Goal: Navigation & Orientation: Find specific page/section

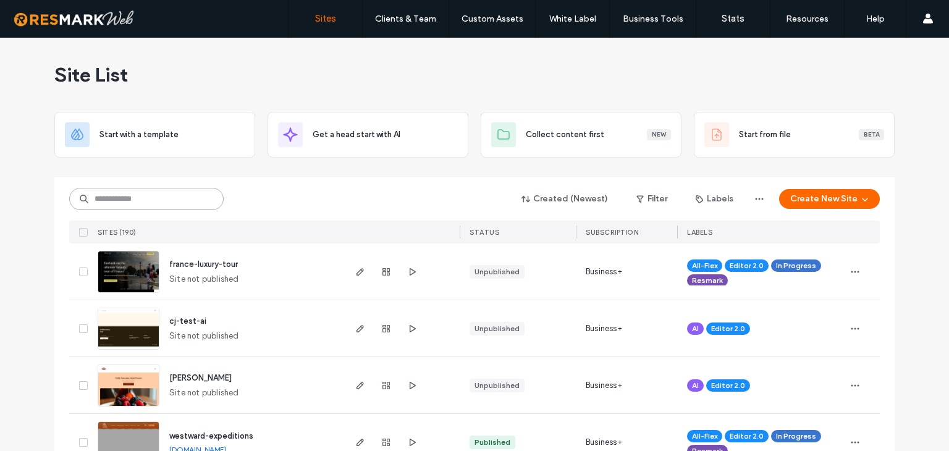
click at [142, 195] on input at bounding box center [146, 199] width 155 height 22
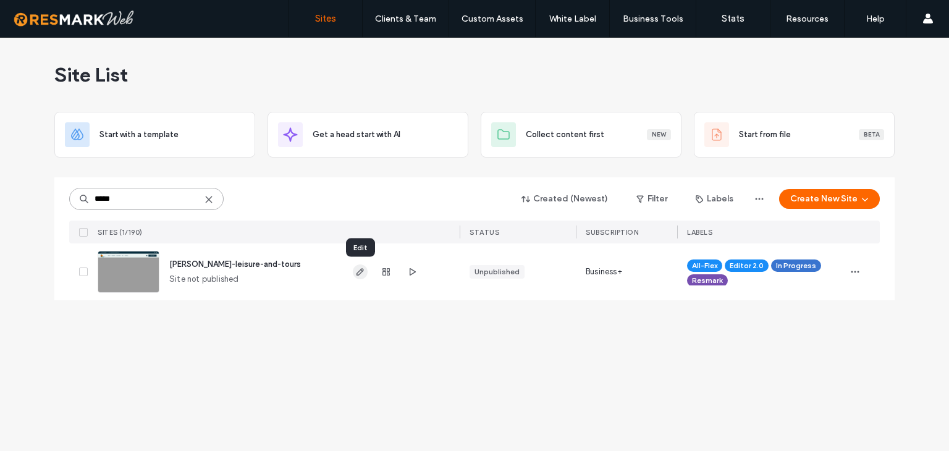
type input "*****"
click at [363, 275] on icon "button" at bounding box center [360, 272] width 10 height 10
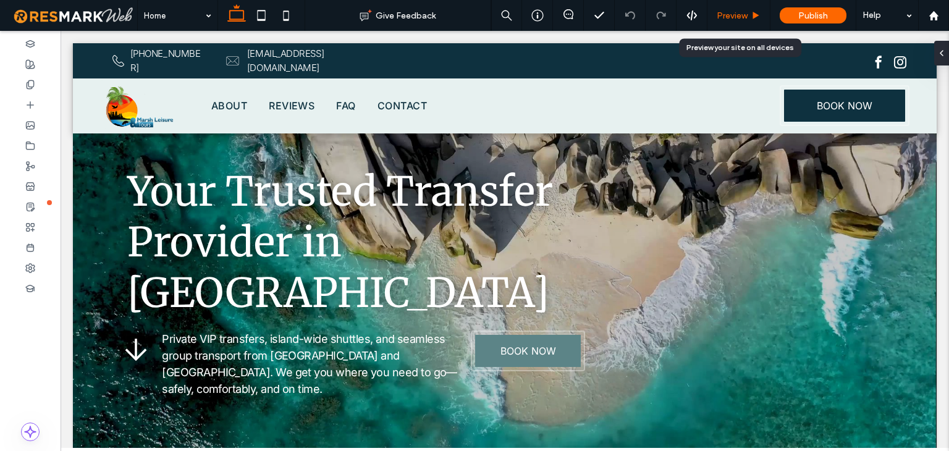
click at [742, 15] on span "Preview" at bounding box center [732, 16] width 31 height 11
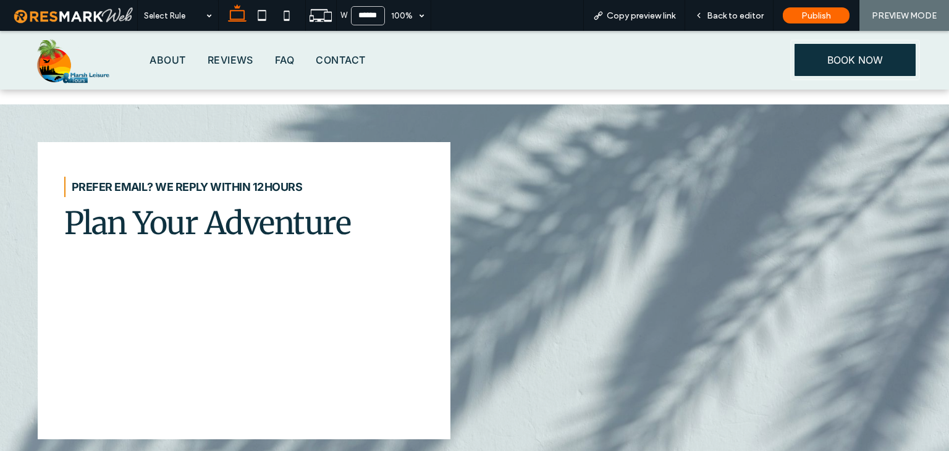
scroll to position [4379, 0]
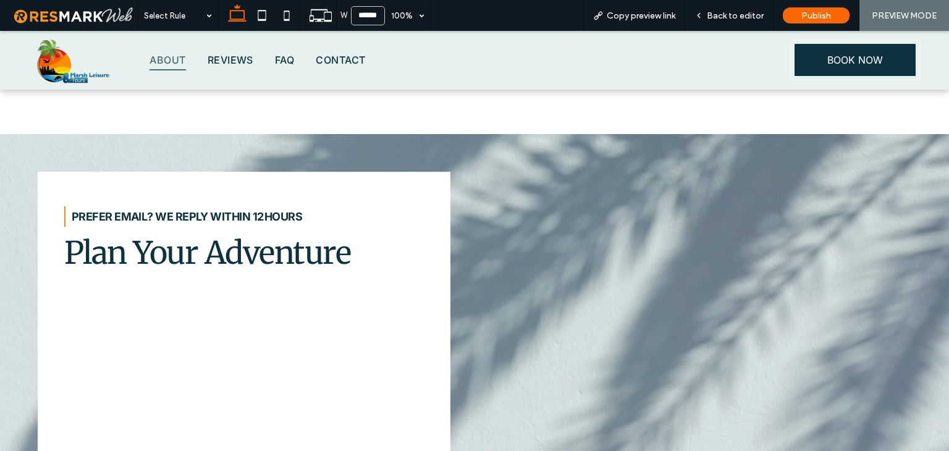
click at [160, 59] on span "About" at bounding box center [168, 59] width 36 height 21
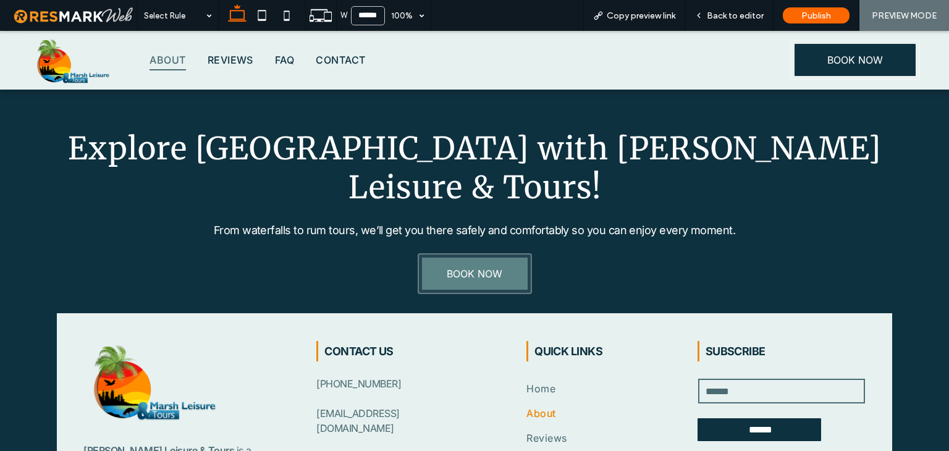
scroll to position [2040, 0]
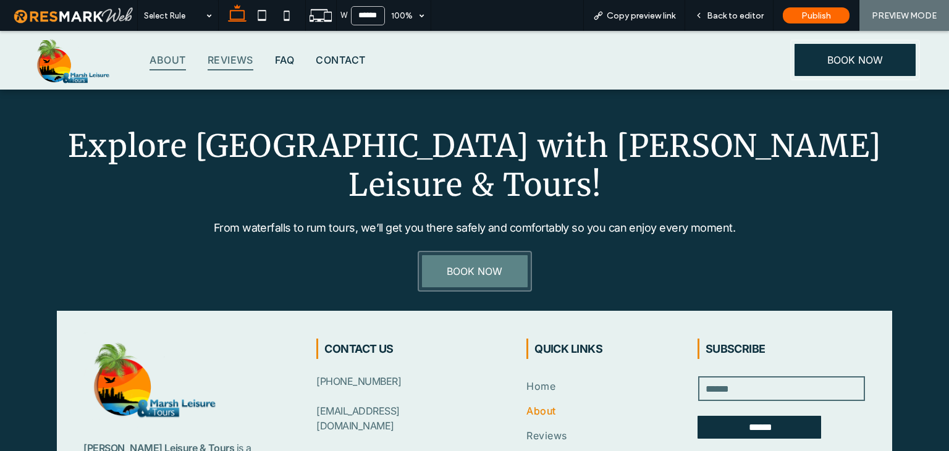
click at [224, 60] on span "Reviews" at bounding box center [231, 59] width 46 height 21
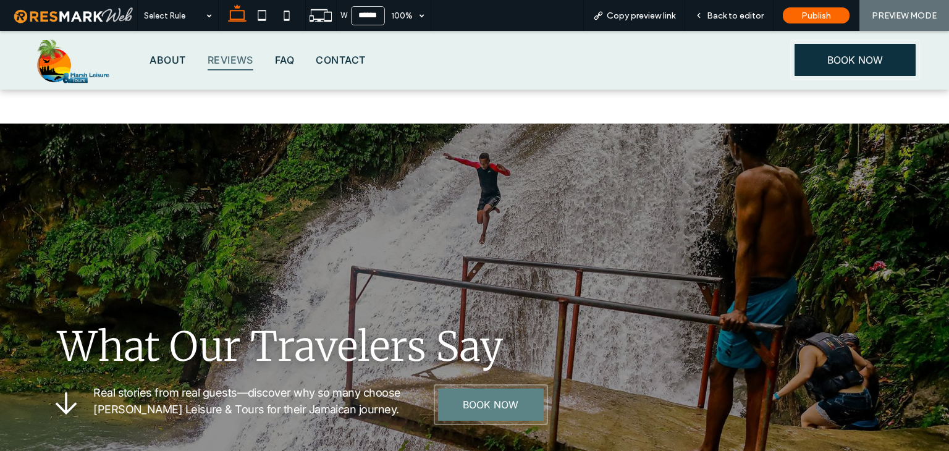
scroll to position [175, 0]
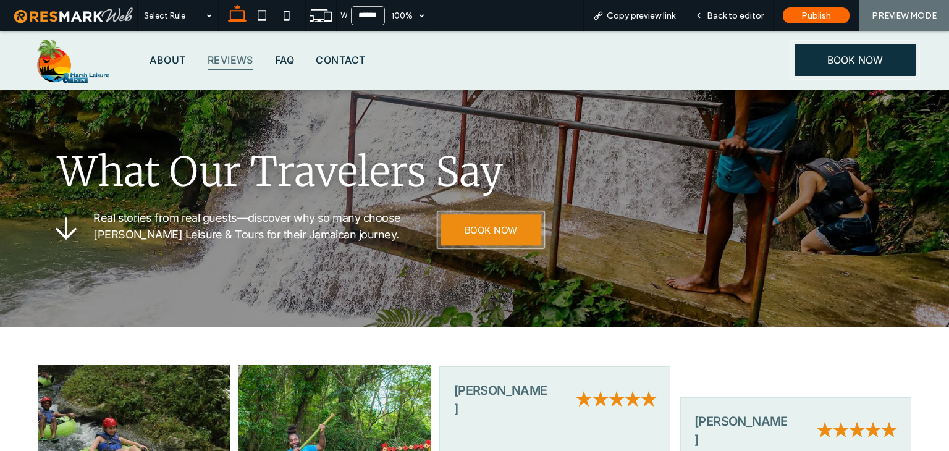
click at [509, 237] on link "BOOK NOW" at bounding box center [491, 229] width 100 height 30
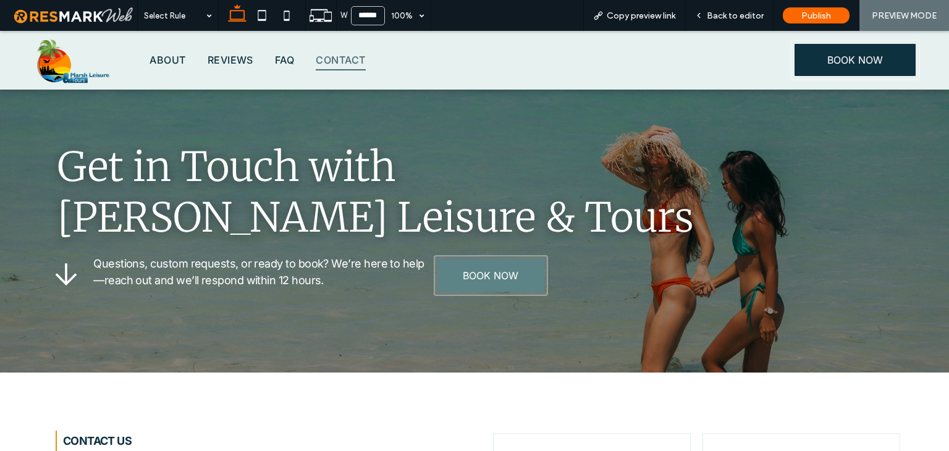
scroll to position [124, 0]
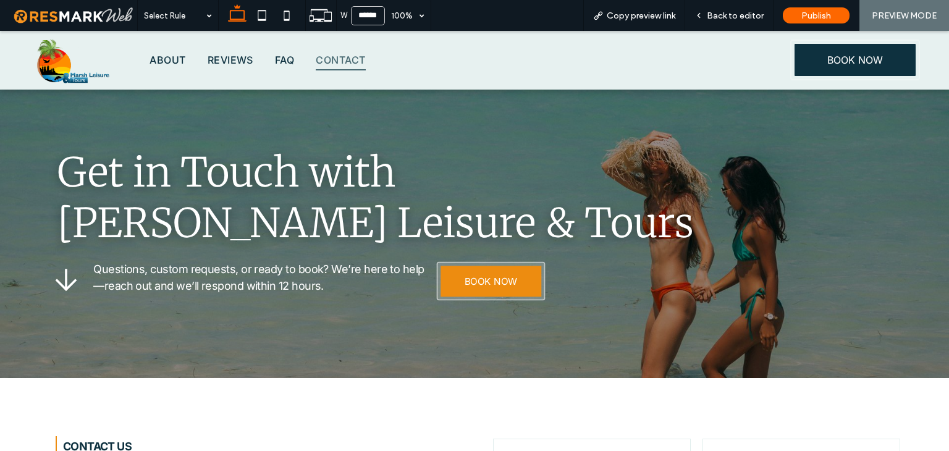
click at [497, 281] on span "BOOK NOW" at bounding box center [490, 282] width 53 height 12
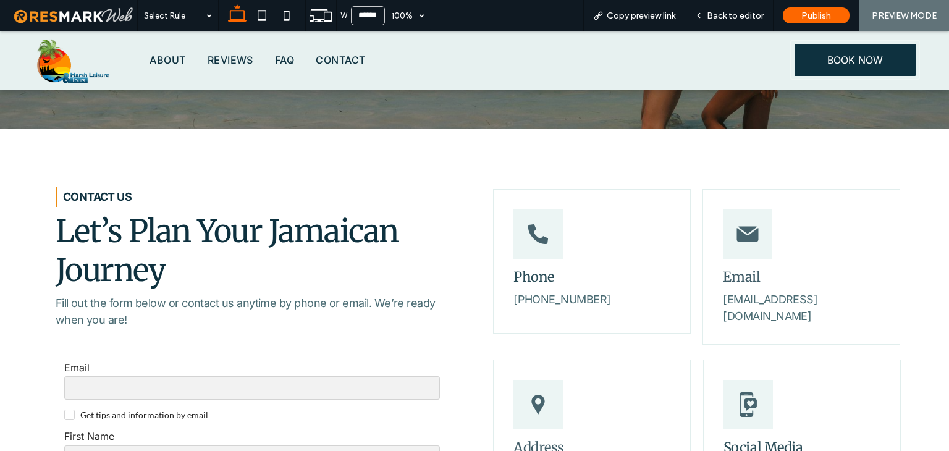
scroll to position [371, 0]
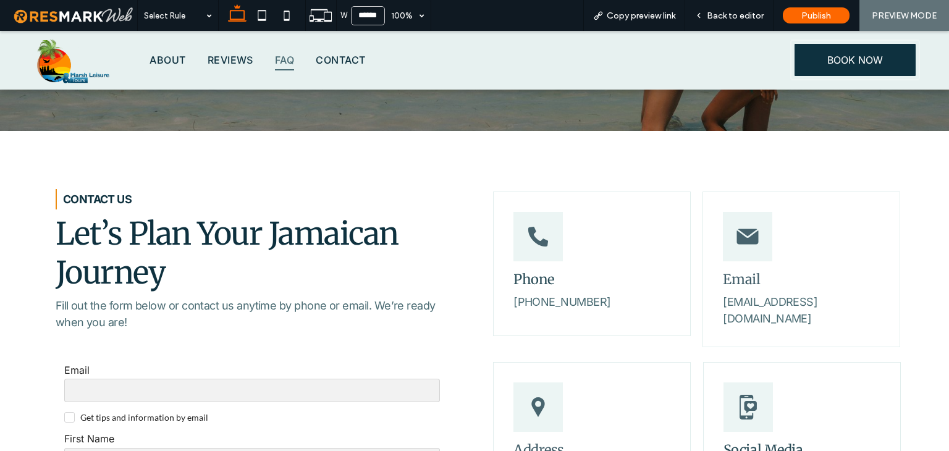
click at [299, 61] on link "FAQ" at bounding box center [283, 60] width 41 height 36
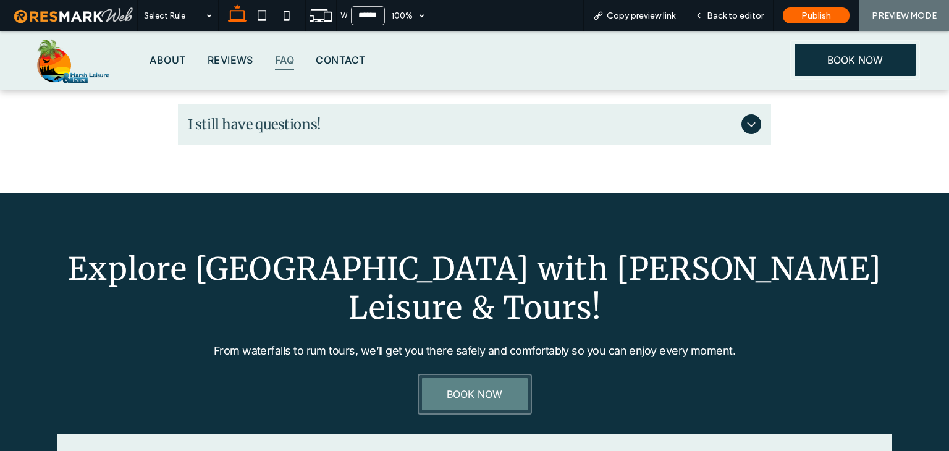
scroll to position [1102, 0]
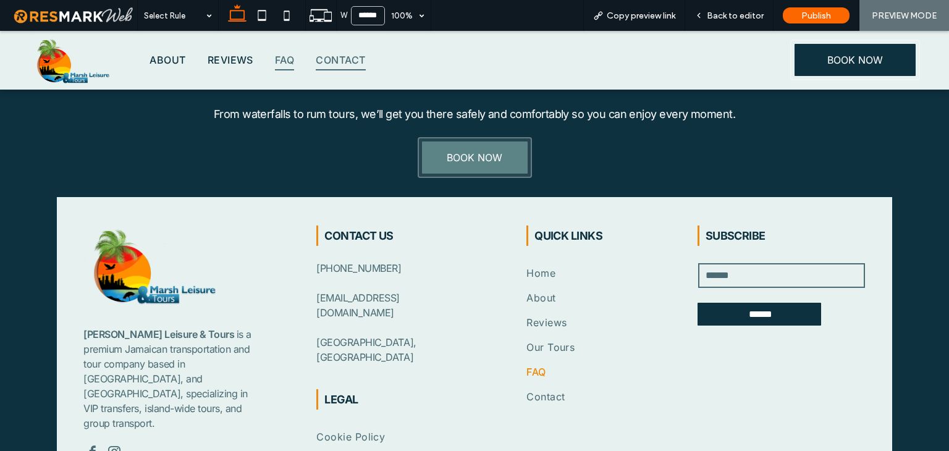
click at [321, 56] on span "Contact" at bounding box center [340, 59] width 49 height 21
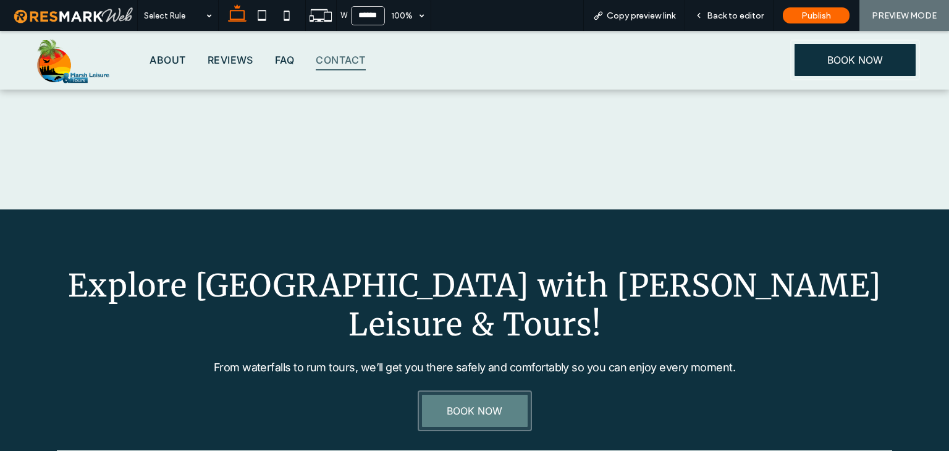
scroll to position [1419, 0]
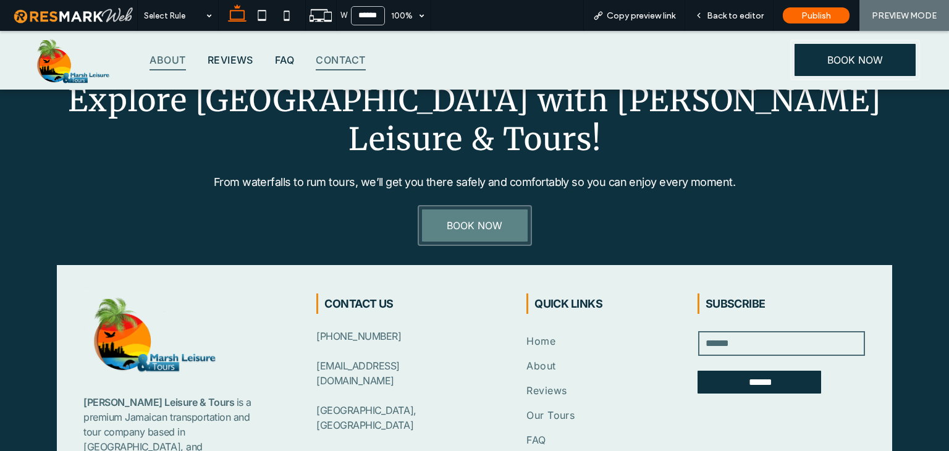
click at [166, 60] on span "About" at bounding box center [168, 59] width 36 height 21
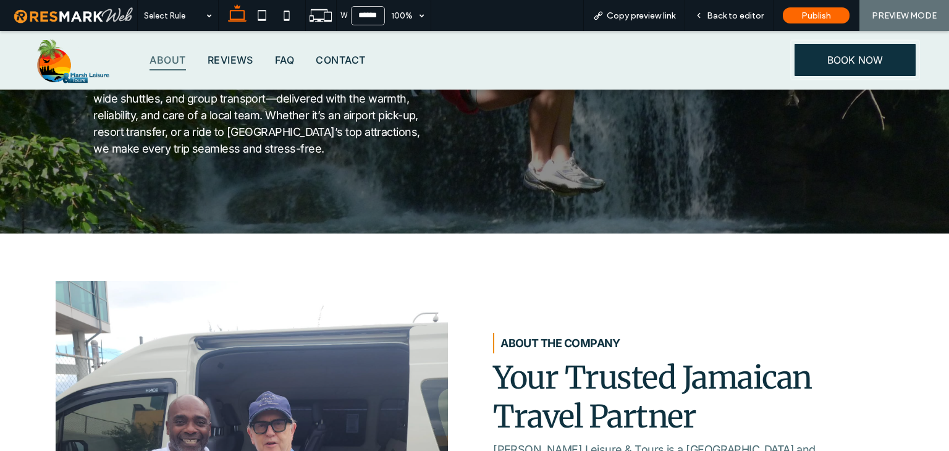
scroll to position [247, 0]
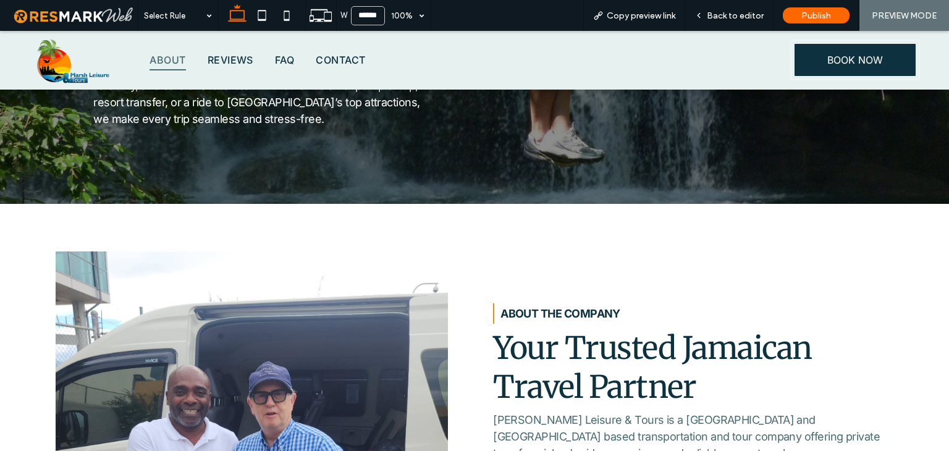
click at [65, 65] on img at bounding box center [73, 60] width 84 height 59
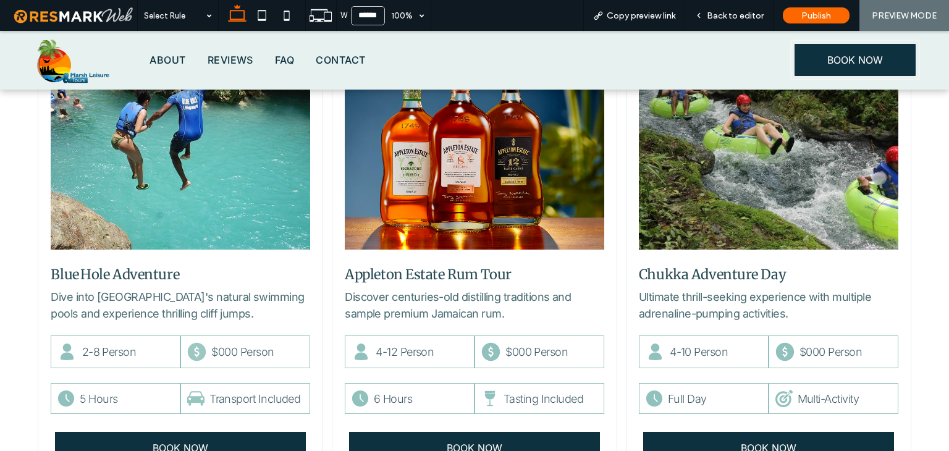
scroll to position [1978, 0]
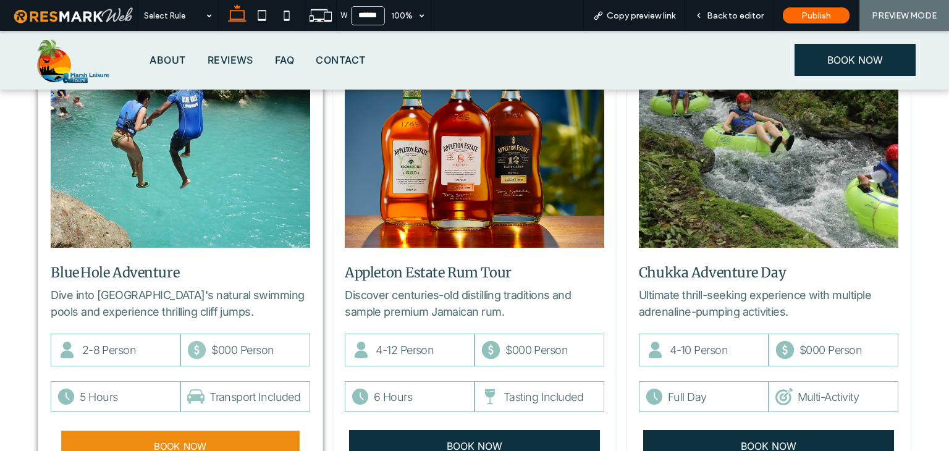
click at [127, 431] on link "BOOK NOW" at bounding box center [181, 446] width 238 height 30
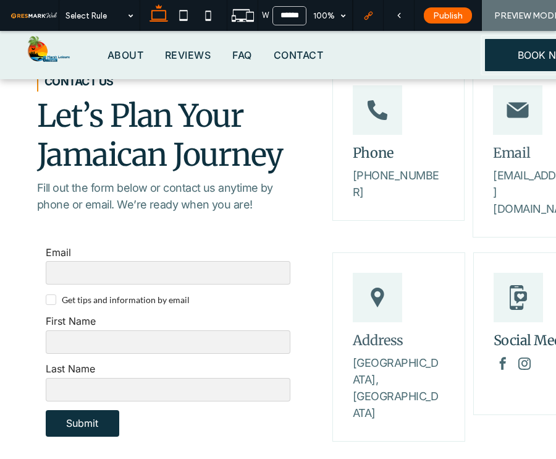
scroll to position [438, 0]
